Goal: Transaction & Acquisition: Purchase product/service

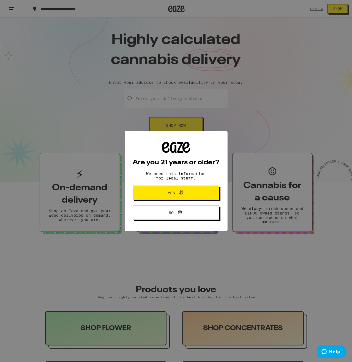
click at [171, 193] on span "Yes" at bounding box center [171, 193] width 7 height 4
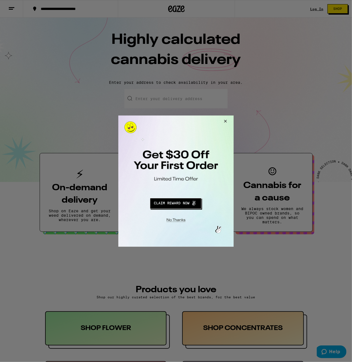
click at [317, 9] on div at bounding box center [176, 181] width 352 height 362
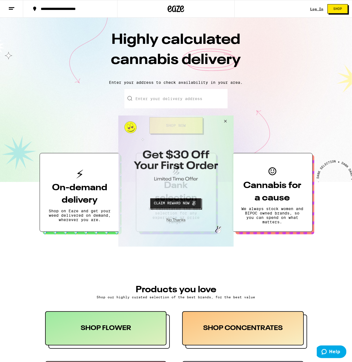
click at [227, 121] on button "Close Modal" at bounding box center [224, 121] width 15 height 13
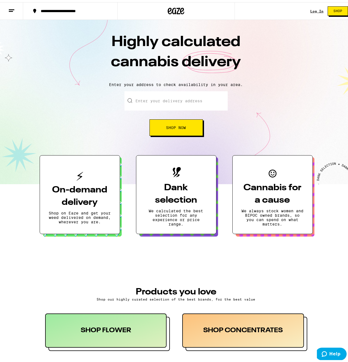
click at [312, 8] on link "Log In" at bounding box center [316, 9] width 13 height 4
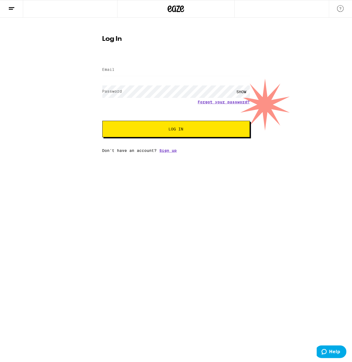
drag, startPoint x: 216, startPoint y: 76, endPoint x: 216, endPoint y: 72, distance: 3.9
click at [216, 72] on div at bounding box center [176, 70] width 148 height 16
click at [216, 71] on input "Email" at bounding box center [176, 70] width 148 height 12
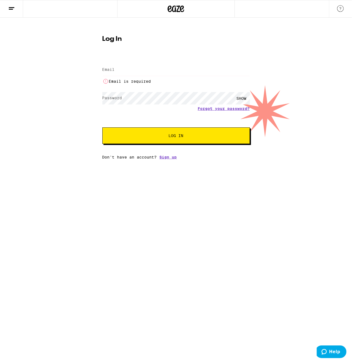
type input "[EMAIL_ADDRESS][DOMAIN_NAME]"
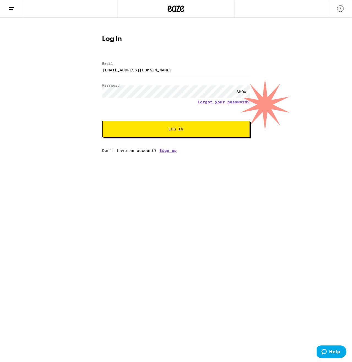
click at [102, 121] on button "Log In" at bounding box center [176, 129] width 148 height 17
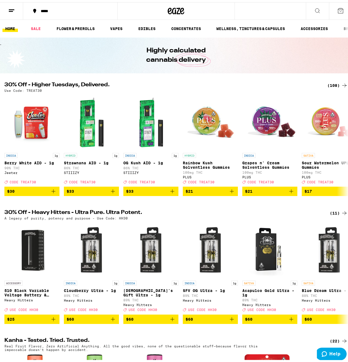
click at [333, 80] on div "(108)" at bounding box center [338, 83] width 20 height 7
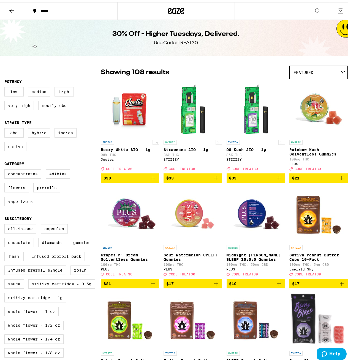
click at [315, 2] on button at bounding box center [317, 8] width 23 height 17
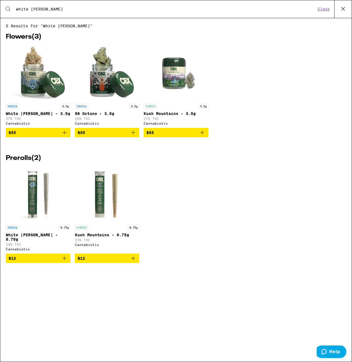
type input "white [PERSON_NAME]"
click at [44, 81] on img "Open page for White Walker OG - 3.5g from Cannabiotix" at bounding box center [37, 73] width 55 height 55
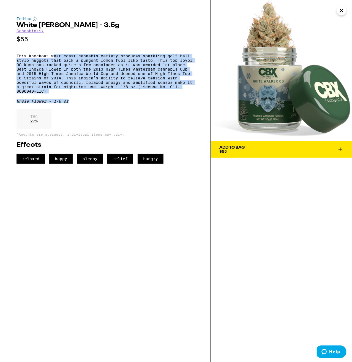
drag, startPoint x: 54, startPoint y: 60, endPoint x: 117, endPoint y: 103, distance: 76.0
click at [117, 103] on div "Indica White [PERSON_NAME] - 3.5g Cannabiotix $55 This knockout west coast cann…" at bounding box center [106, 90] width 178 height 147
drag, startPoint x: 128, startPoint y: 115, endPoint x: 124, endPoint y: 36, distance: 78.9
click at [124, 36] on div "Indica White [PERSON_NAME] - 3.5g Cannabiotix $55 This knockout west coast cann…" at bounding box center [106, 90] width 178 height 147
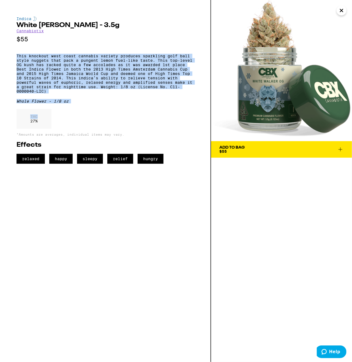
click at [119, 40] on p "$55" at bounding box center [106, 39] width 178 height 7
drag, startPoint x: 119, startPoint y: 40, endPoint x: 141, endPoint y: 130, distance: 93.0
click at [141, 130] on div "Indica White [PERSON_NAME] - 3.5g Cannabiotix $55 This knockout west coast cann…" at bounding box center [106, 90] width 178 height 147
click at [141, 130] on div "THC 27 %" at bounding box center [106, 120] width 178 height 23
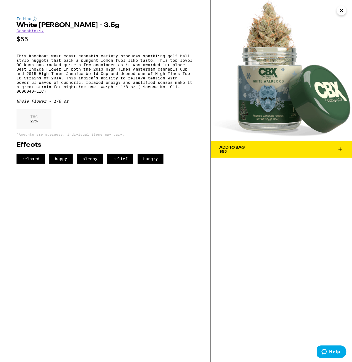
click at [254, 305] on div "Add To Bag $55" at bounding box center [281, 181] width 141 height 362
